Goal: Find specific page/section

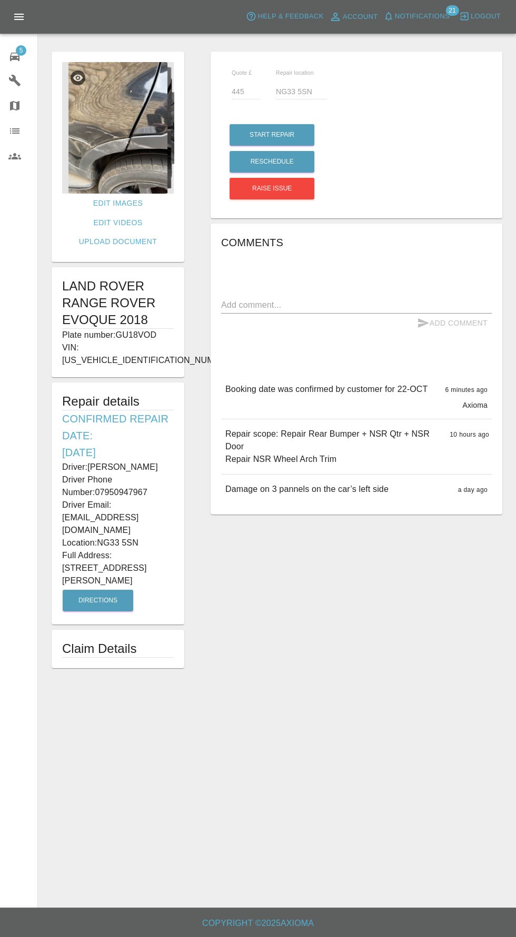
click at [107, 136] on img at bounding box center [118, 128] width 112 height 132
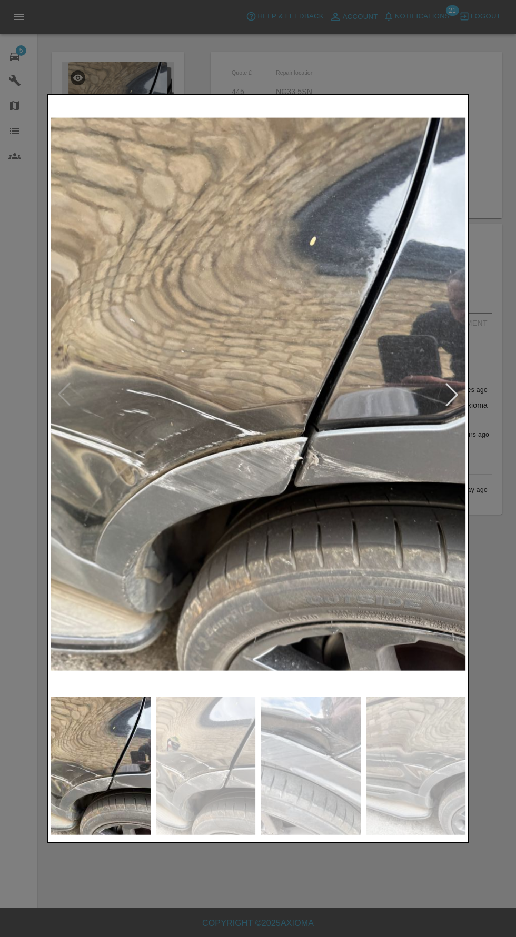
click at [446, 402] on div at bounding box center [451, 394] width 23 height 23
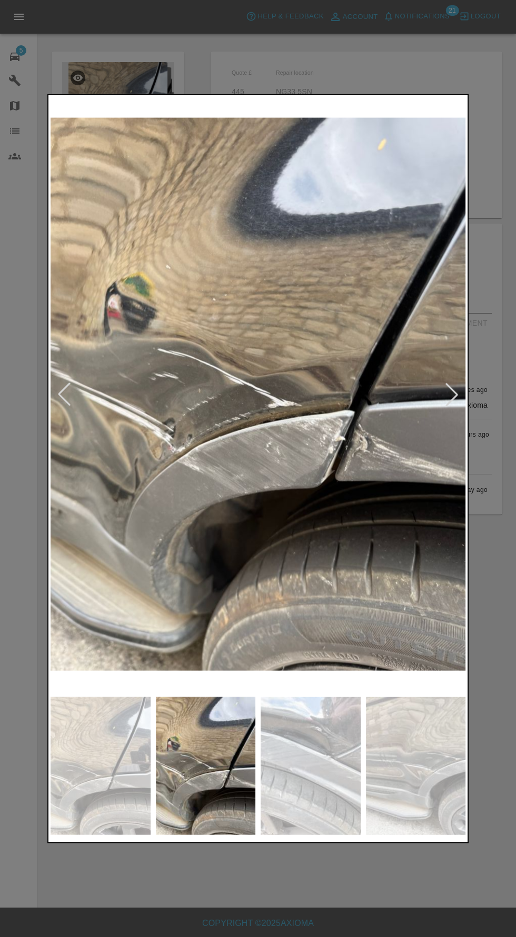
click at [456, 403] on div at bounding box center [451, 394] width 23 height 23
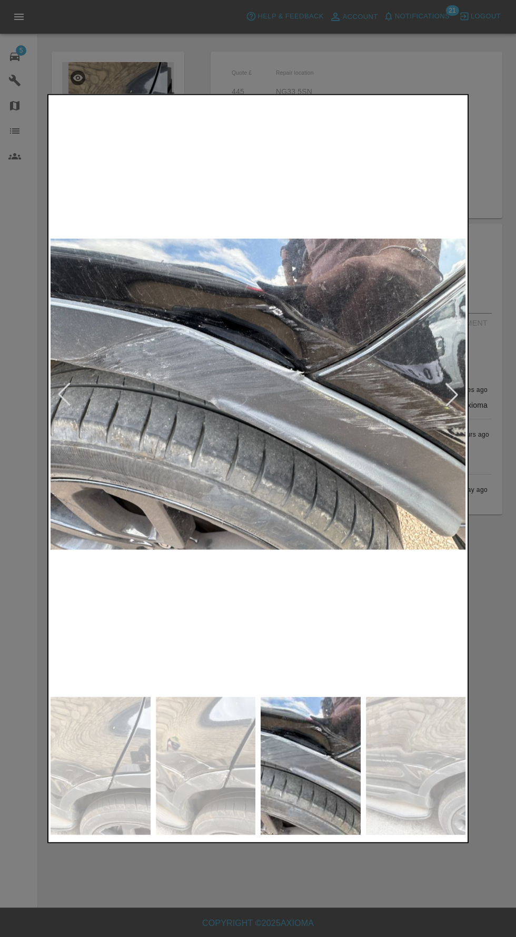
click at [446, 402] on div at bounding box center [451, 394] width 23 height 23
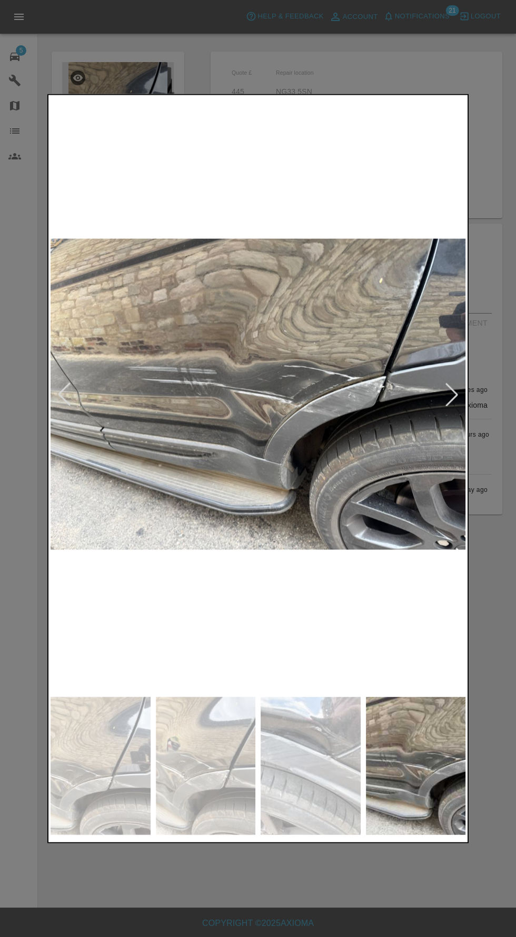
click at [452, 431] on img at bounding box center [258, 394] width 415 height 595
click at [449, 405] on div at bounding box center [451, 394] width 23 height 23
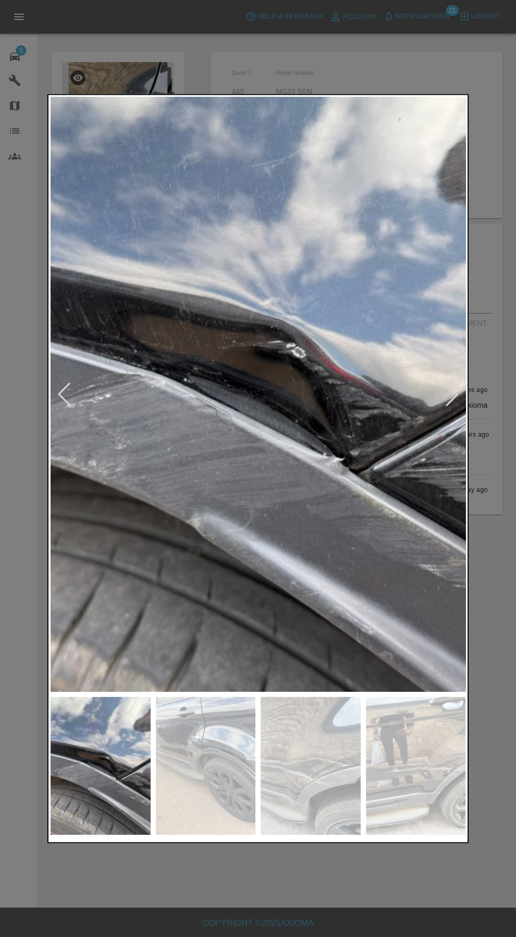
click at [98, 552] on img at bounding box center [257, 394] width 1005 height 1442
click at [334, 892] on div at bounding box center [258, 468] width 516 height 937
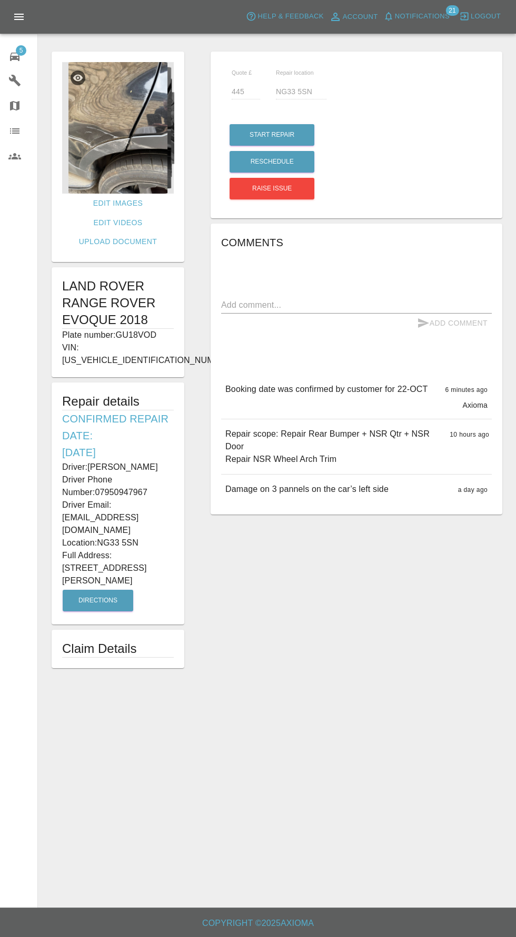
click at [95, 144] on img at bounding box center [118, 128] width 112 height 132
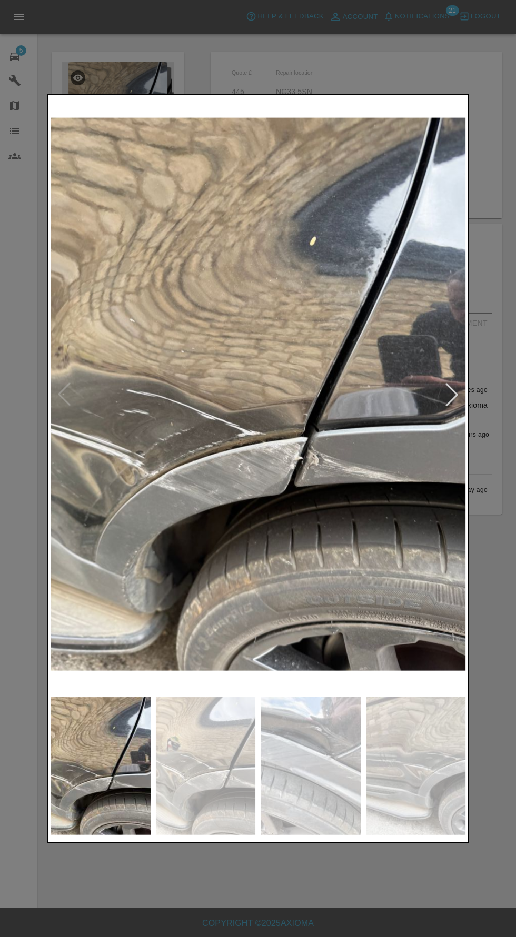
click at [463, 396] on img at bounding box center [258, 394] width 415 height 595
click at [456, 402] on div at bounding box center [451, 394] width 23 height 23
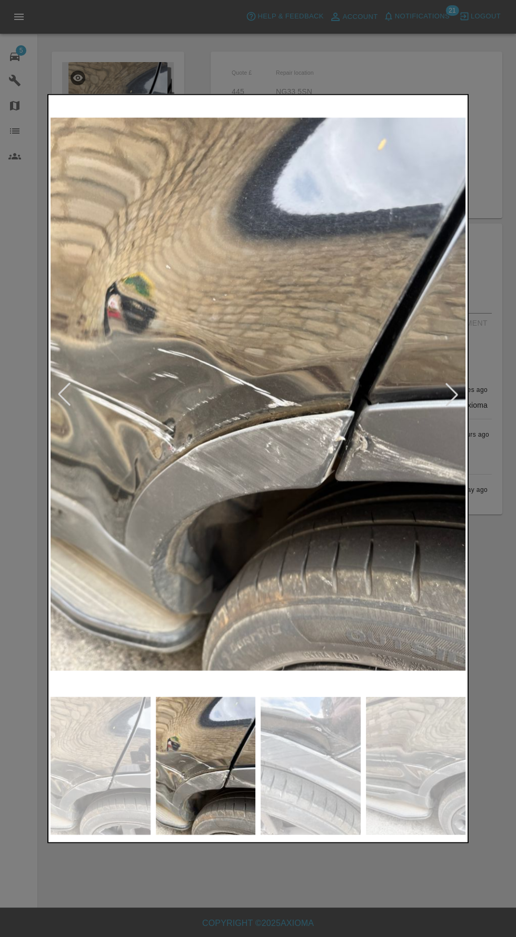
click at [452, 401] on div at bounding box center [451, 394] width 23 height 23
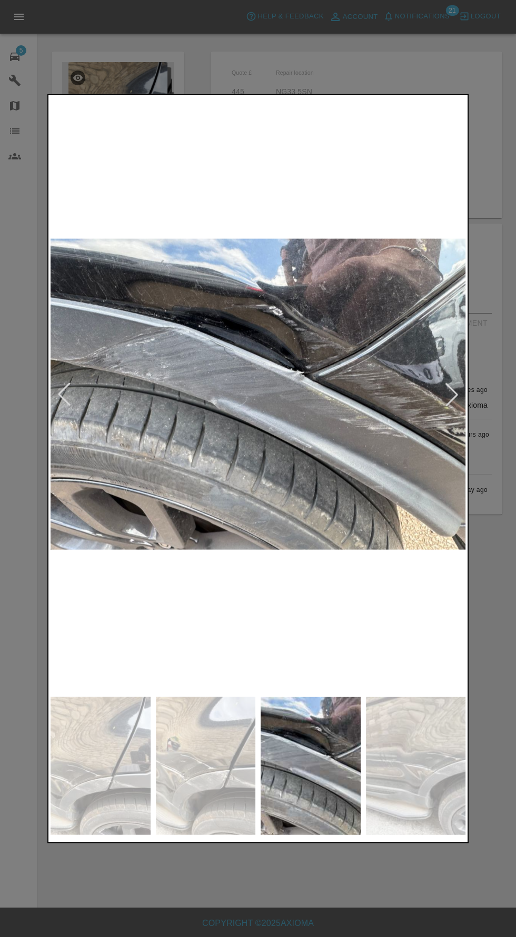
click at [456, 405] on div at bounding box center [451, 394] width 23 height 23
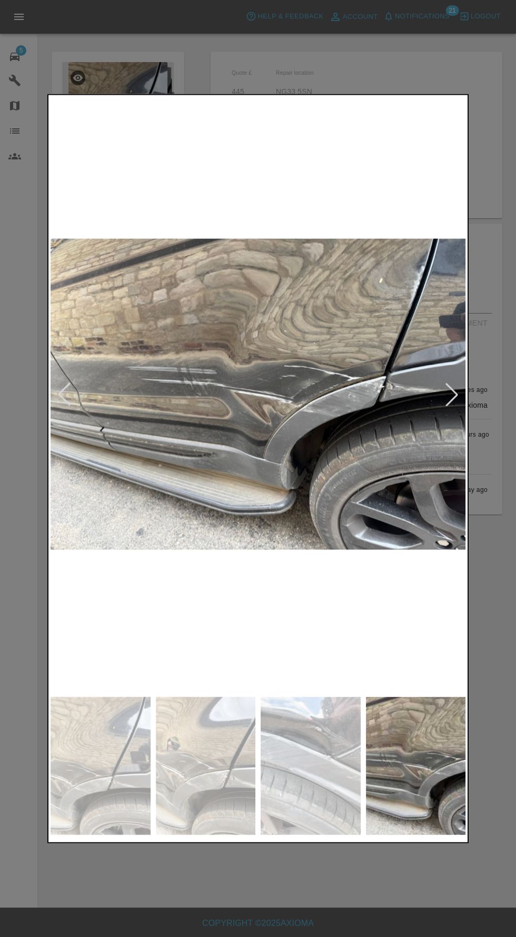
click at [446, 396] on div at bounding box center [451, 394] width 23 height 23
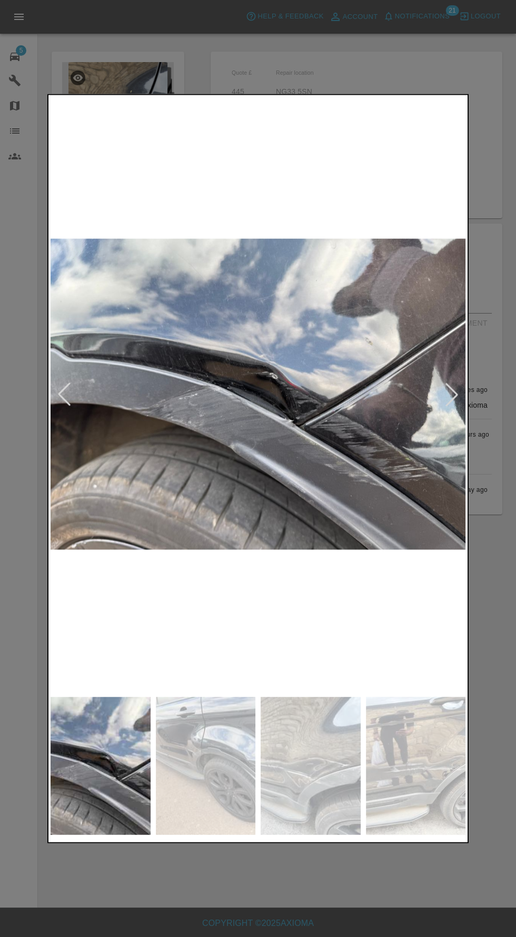
click at [302, 901] on div at bounding box center [258, 468] width 516 height 937
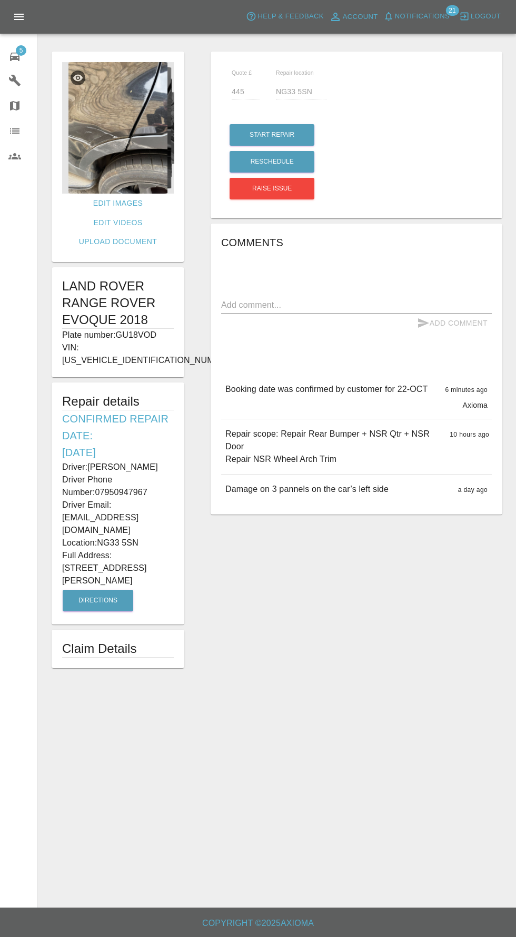
click at [21, 49] on span "5" at bounding box center [21, 50] width 11 height 11
